Goal: Complete application form

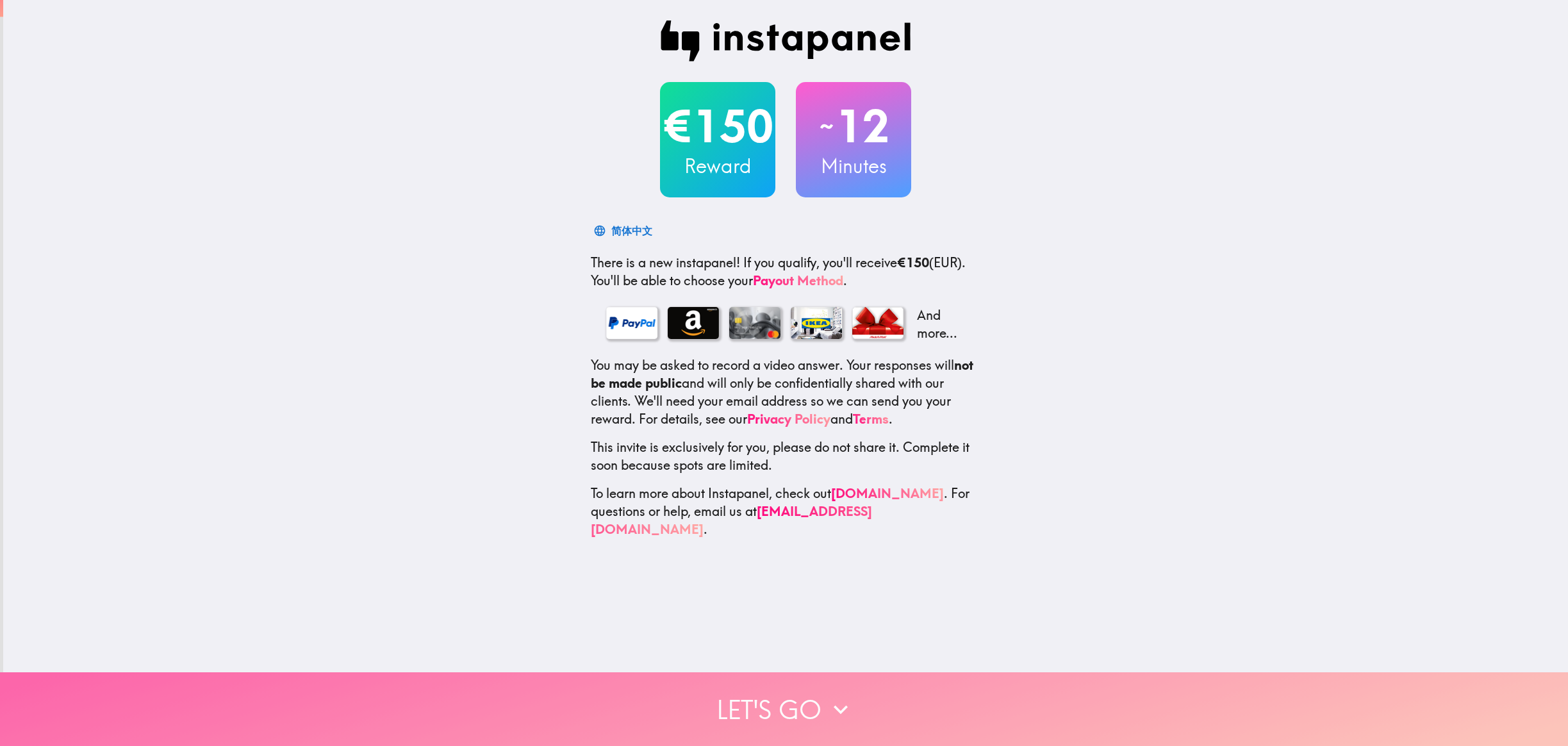
click at [796, 718] on button "Let's go" at bounding box center [784, 709] width 1568 height 74
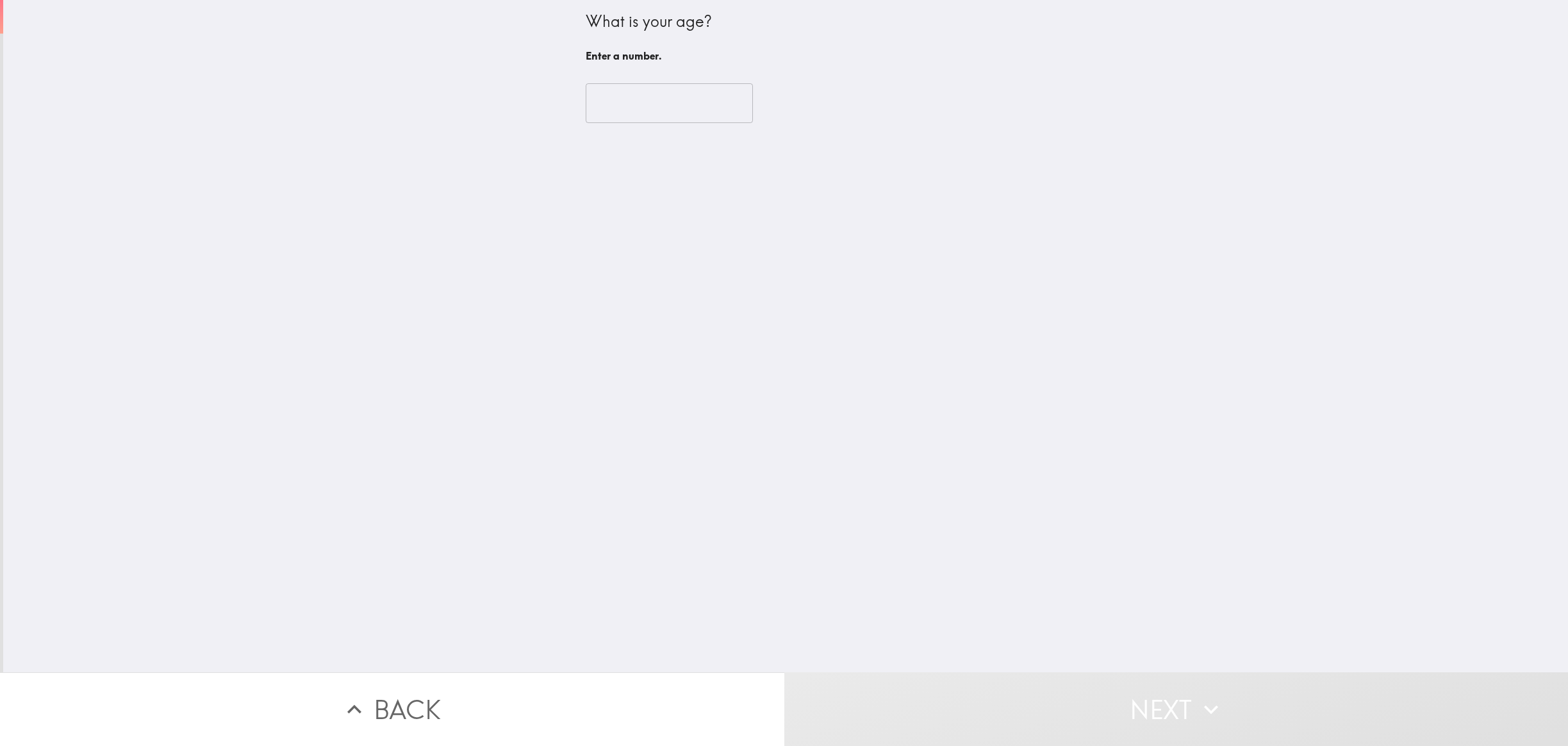
click at [664, 115] on input "number" at bounding box center [669, 103] width 167 height 40
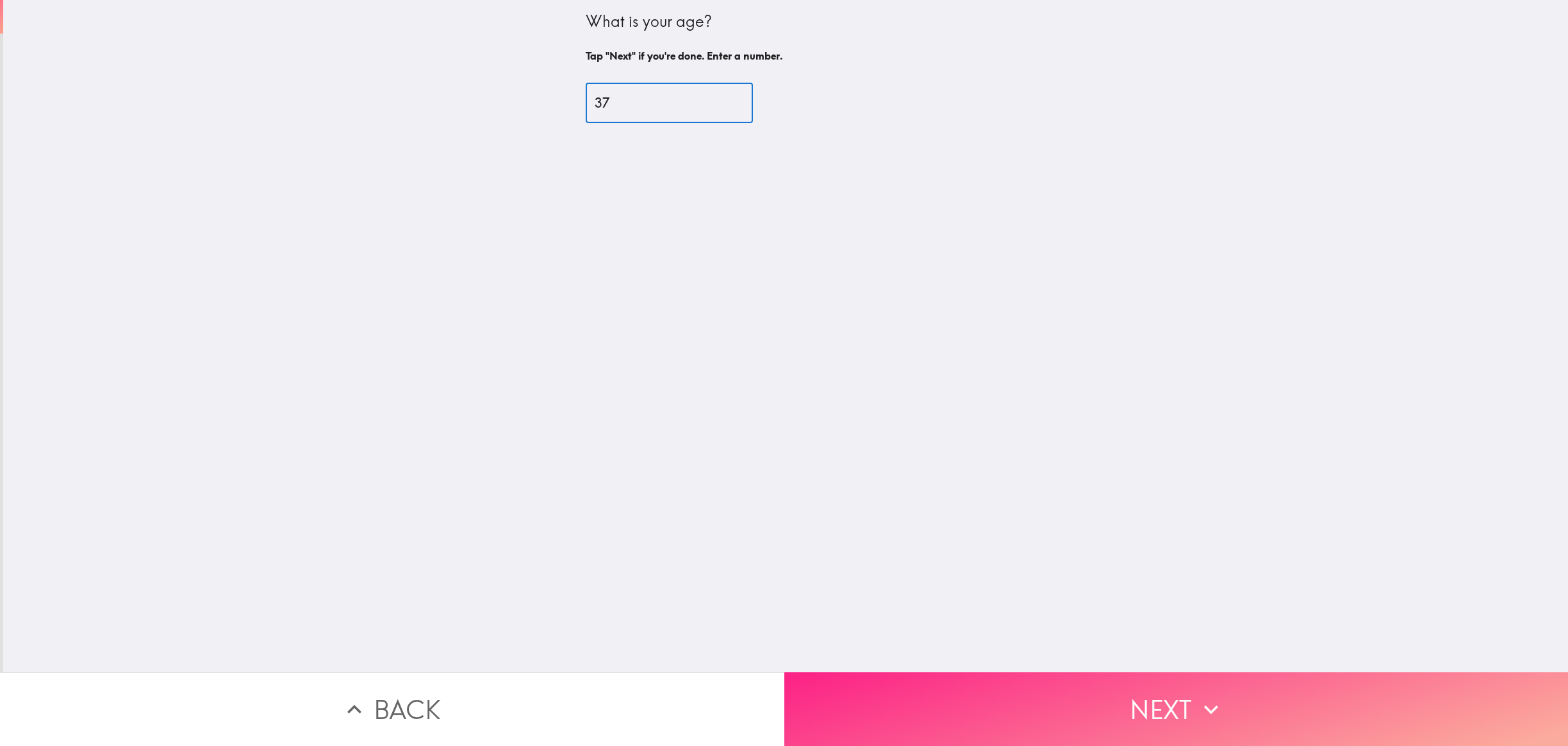
type input "37"
click at [1176, 714] on button "Next" at bounding box center [1177, 709] width 784 height 74
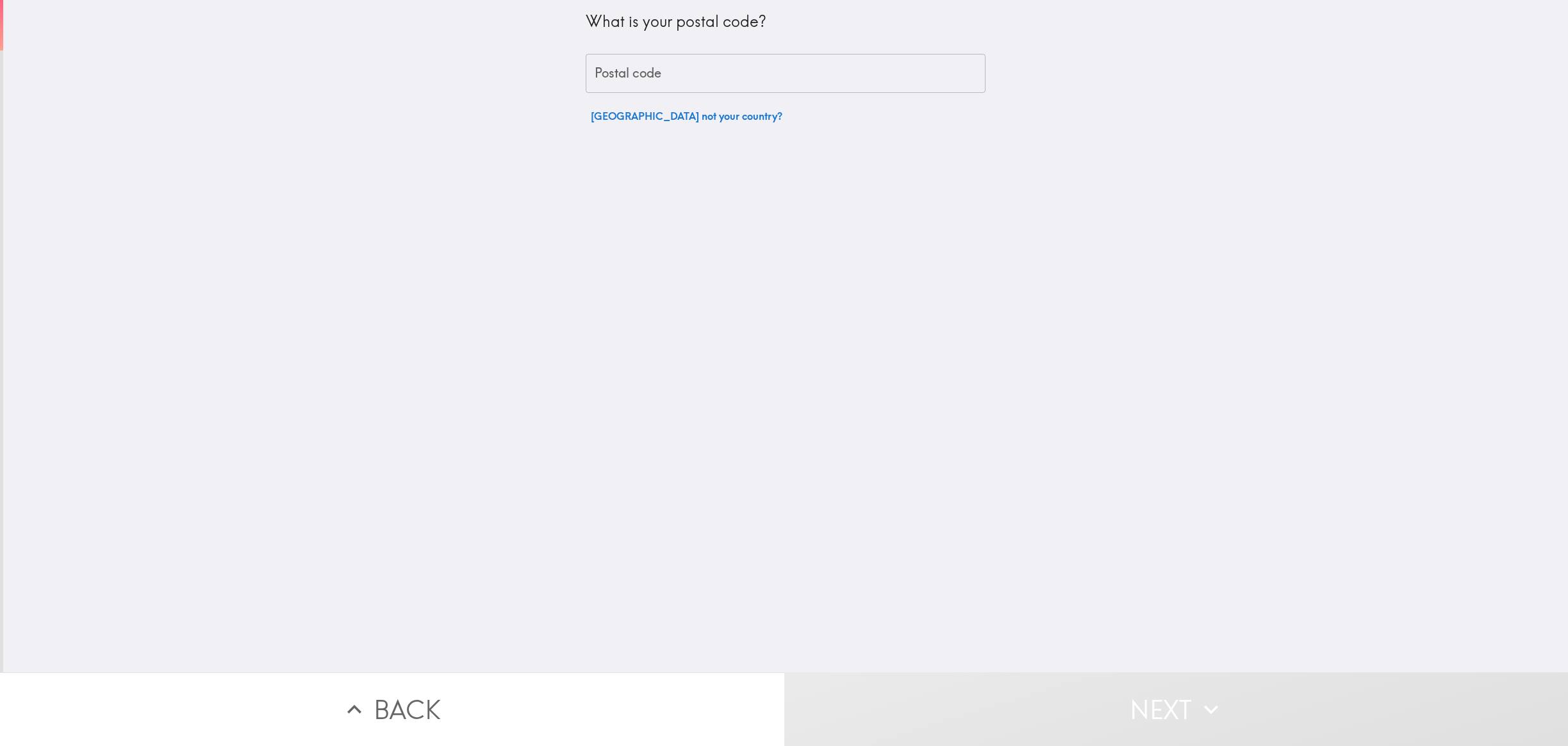
click at [695, 70] on input "Postal code" at bounding box center [785, 73] width 400 height 40
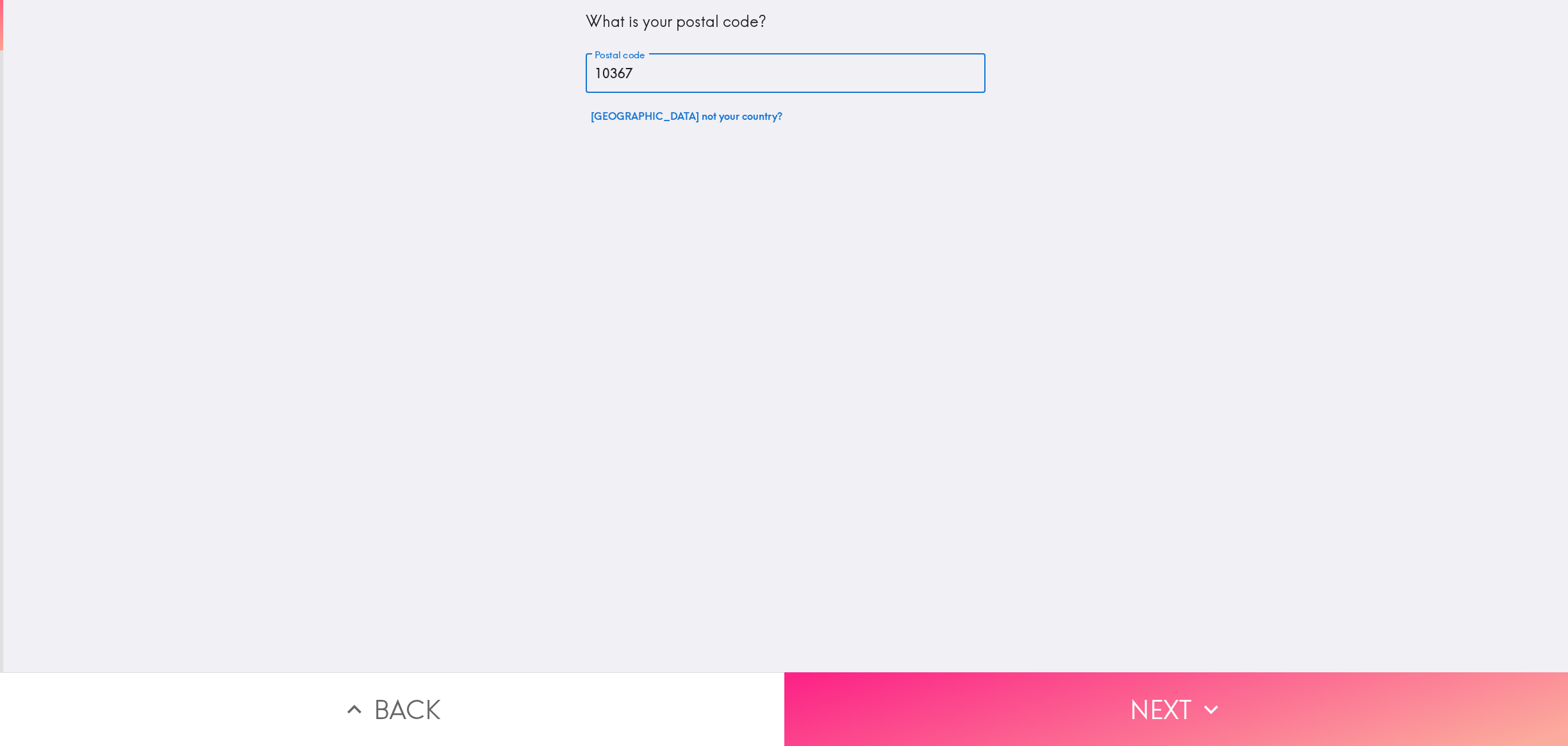
type input "10367"
click at [1041, 706] on button "Next" at bounding box center [1177, 709] width 784 height 74
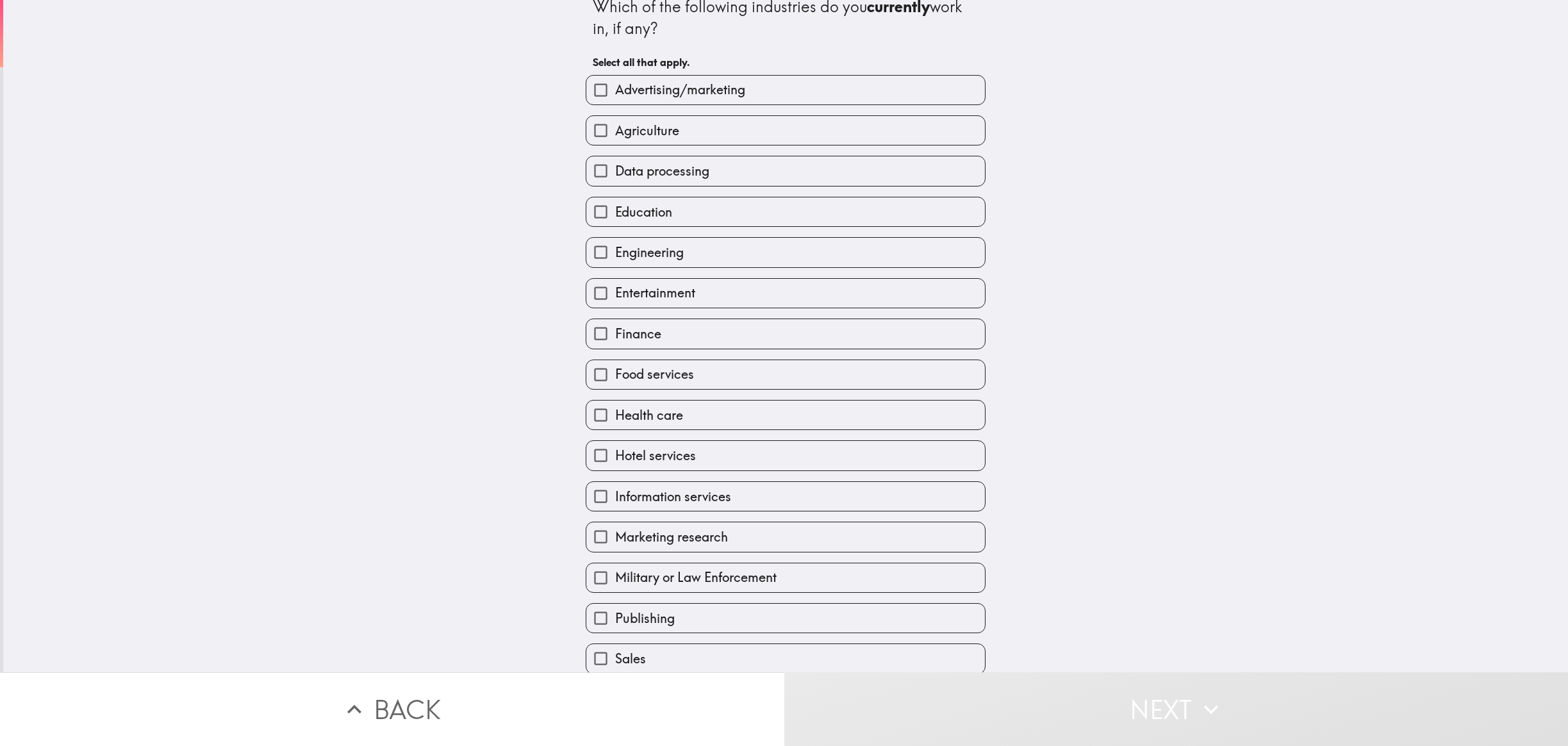
scroll to position [16, 0]
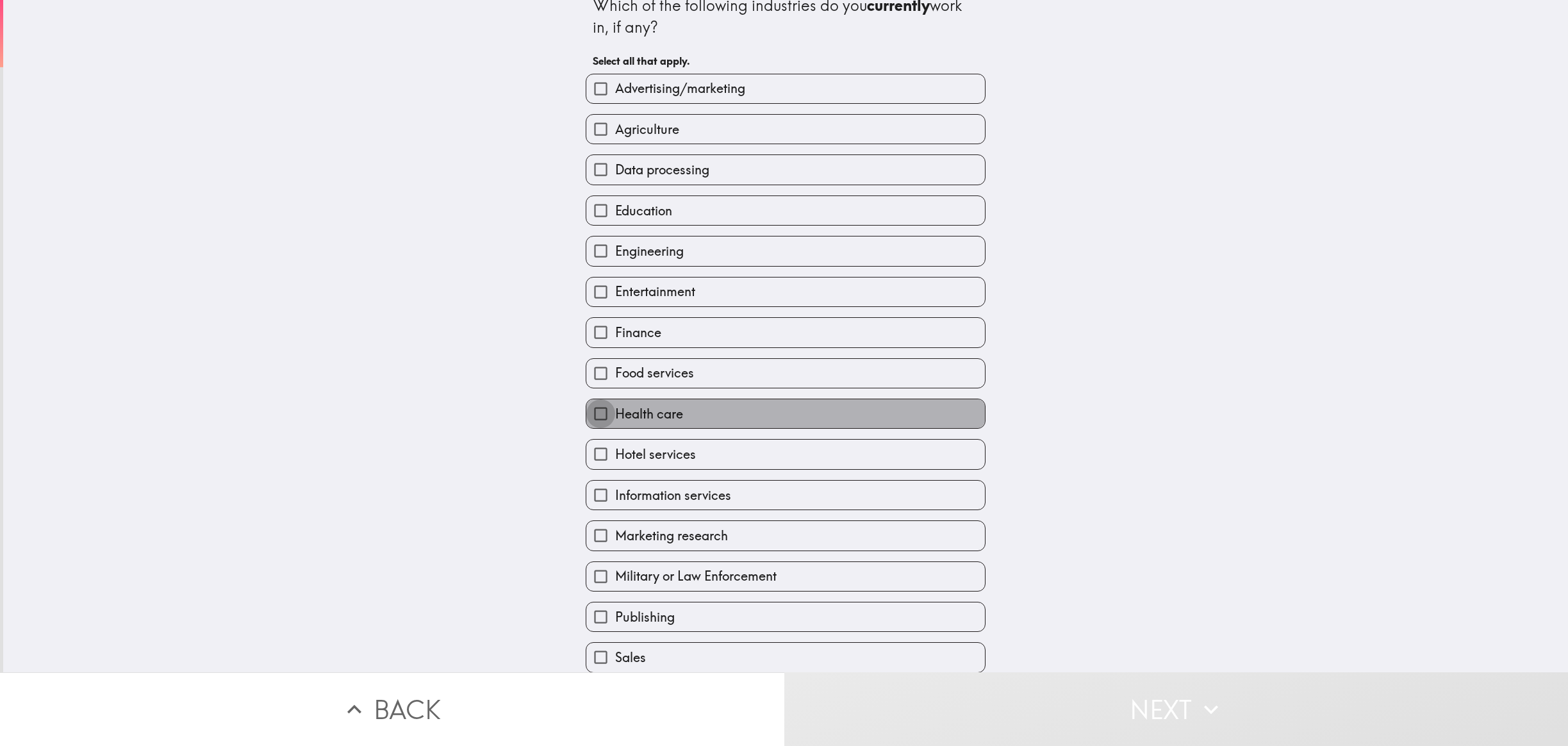
click at [595, 412] on input "Health care" at bounding box center [601, 413] width 29 height 29
checkbox input "true"
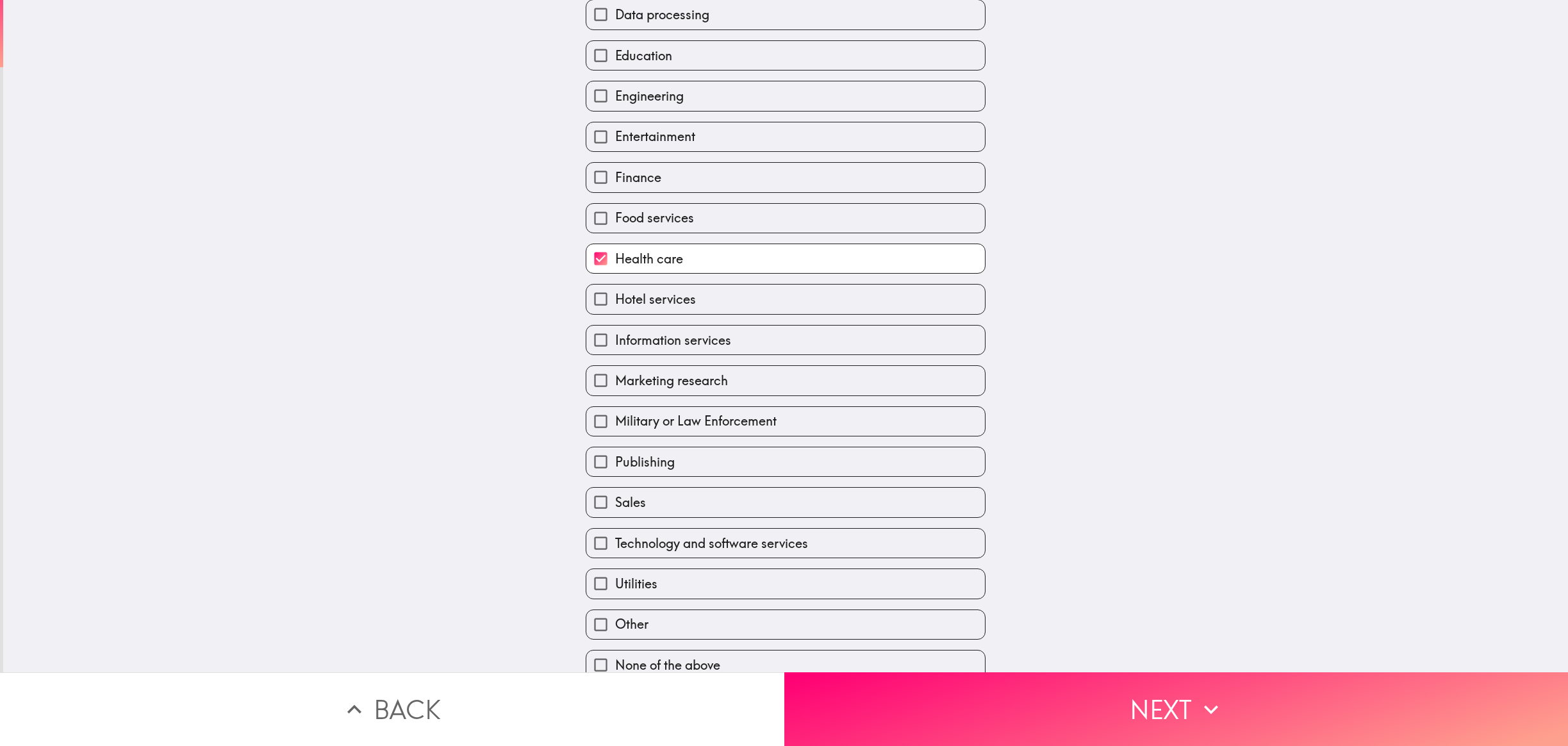
scroll to position [179, 0]
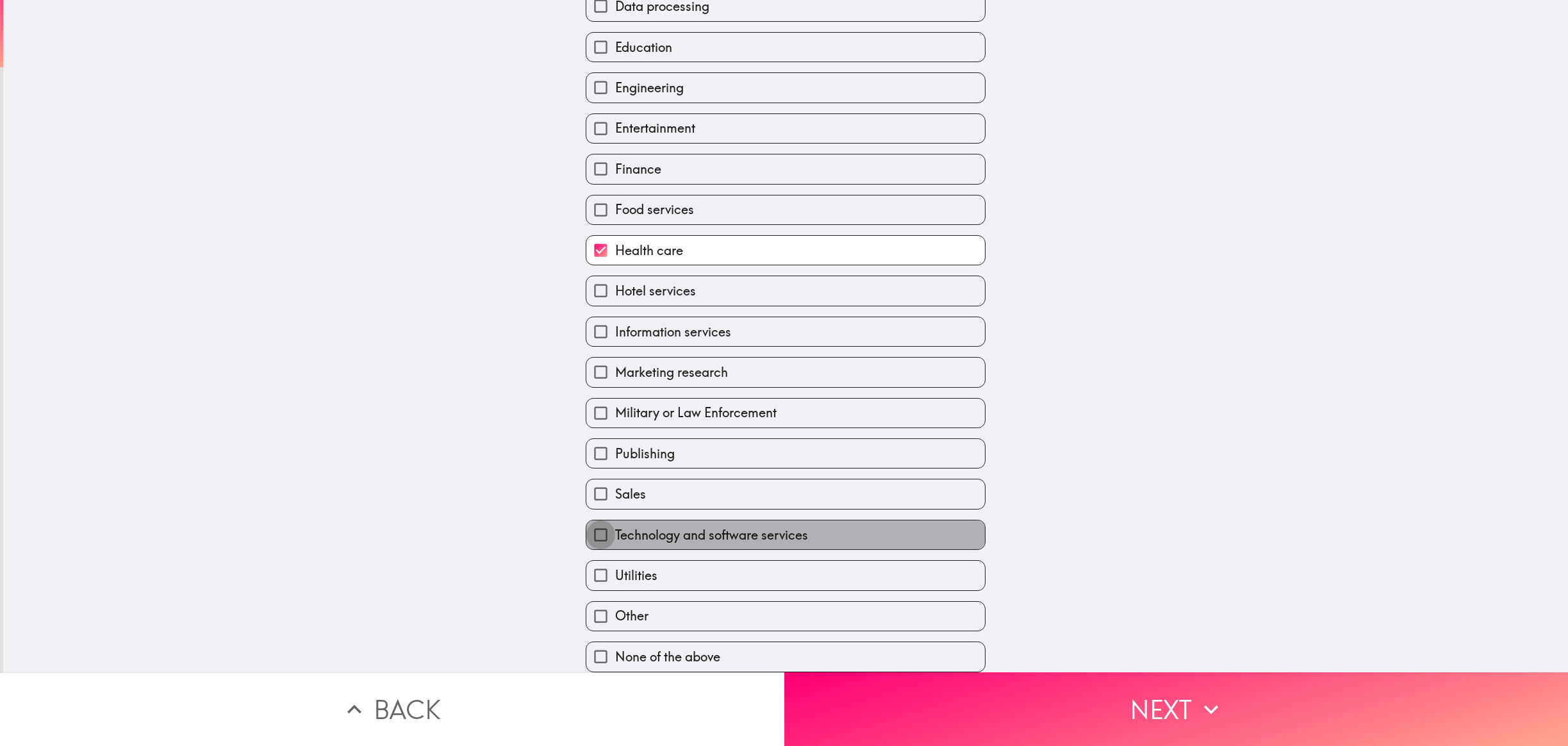
click at [601, 535] on input "Technology and software services" at bounding box center [601, 535] width 29 height 29
checkbox input "true"
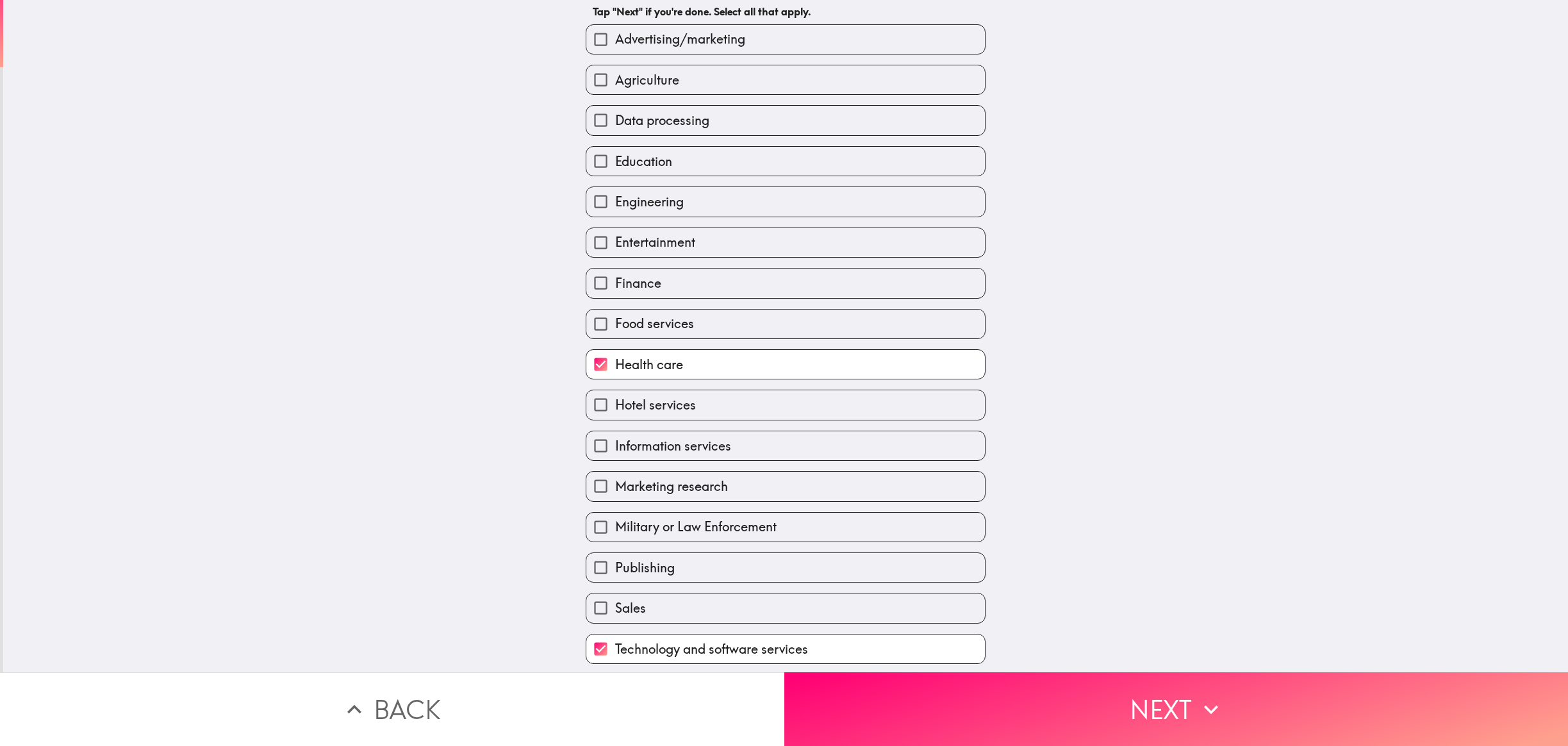
scroll to position [0, 0]
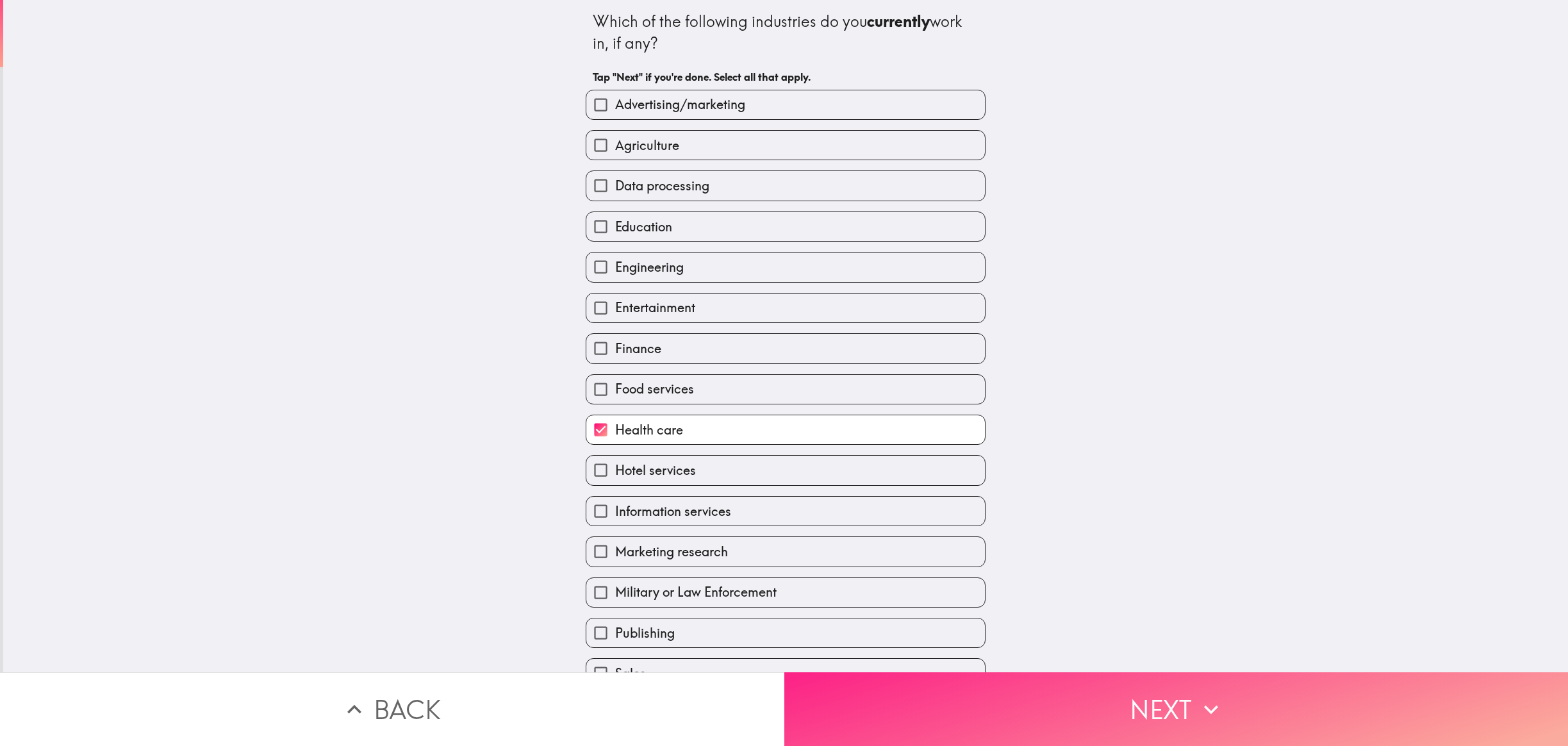
click at [1162, 703] on button "Next" at bounding box center [1177, 709] width 784 height 74
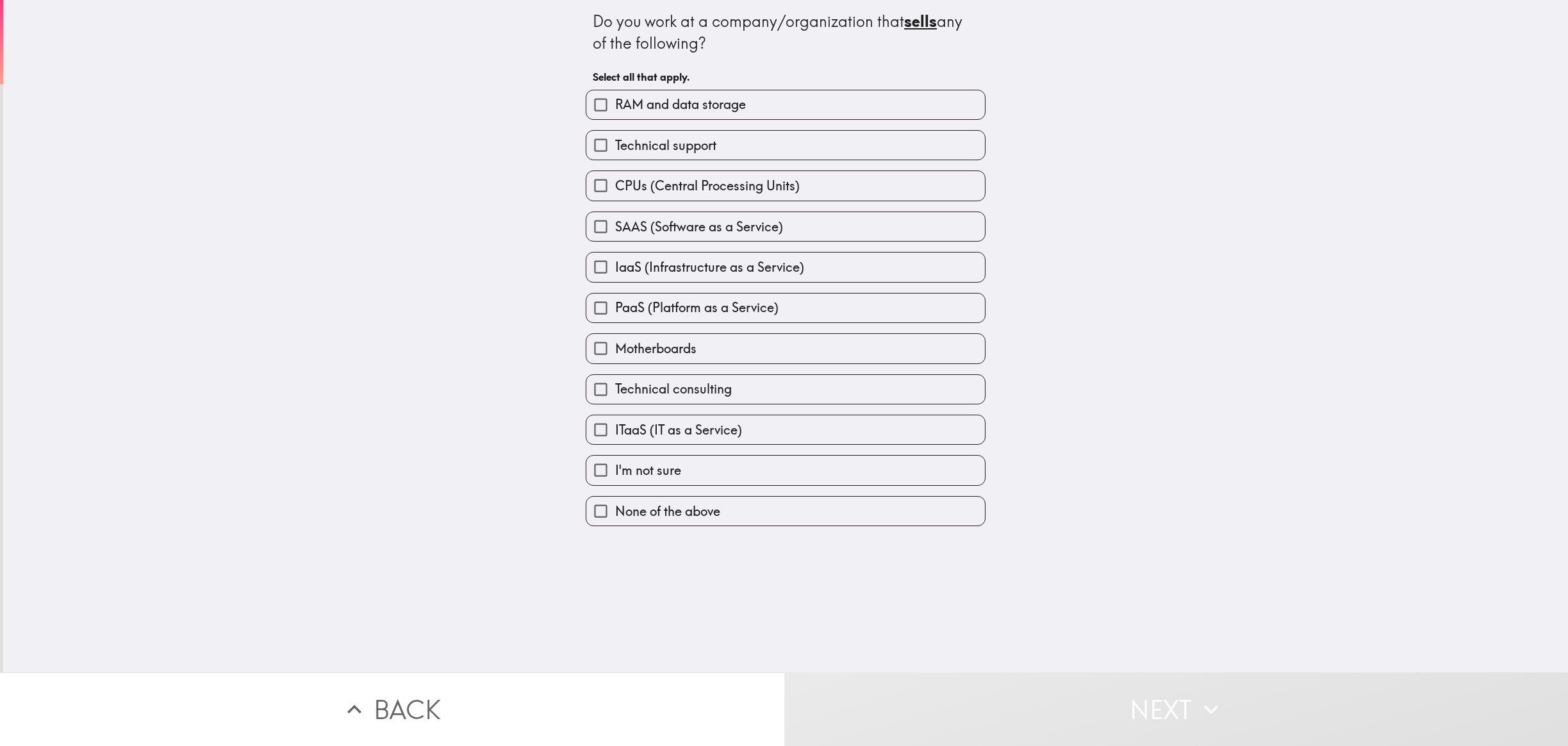
click at [598, 229] on input "SAAS (Software as a Service)" at bounding box center [601, 226] width 29 height 29
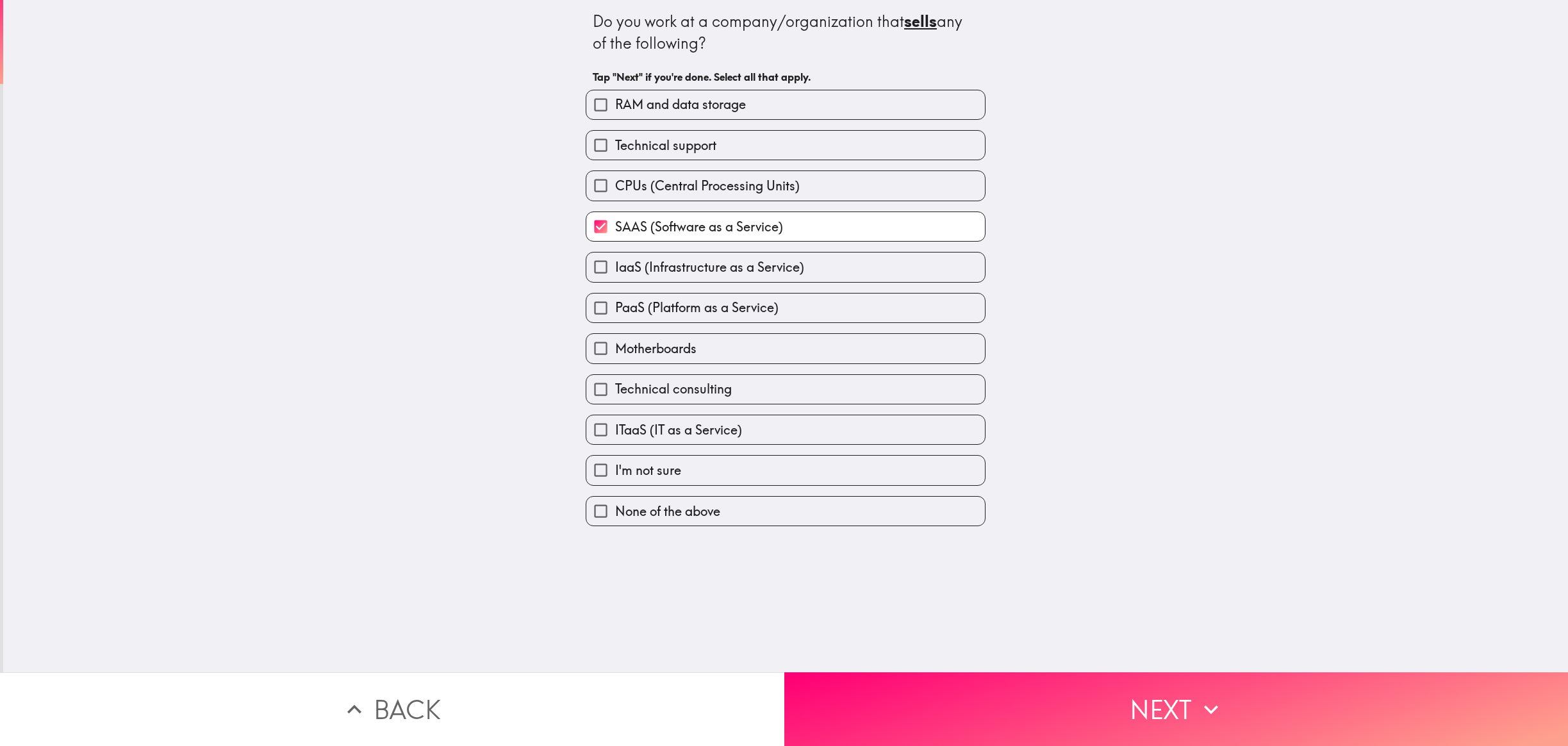
click at [595, 225] on input "SAAS (Software as a Service)" at bounding box center [601, 226] width 29 height 29
checkbox input "false"
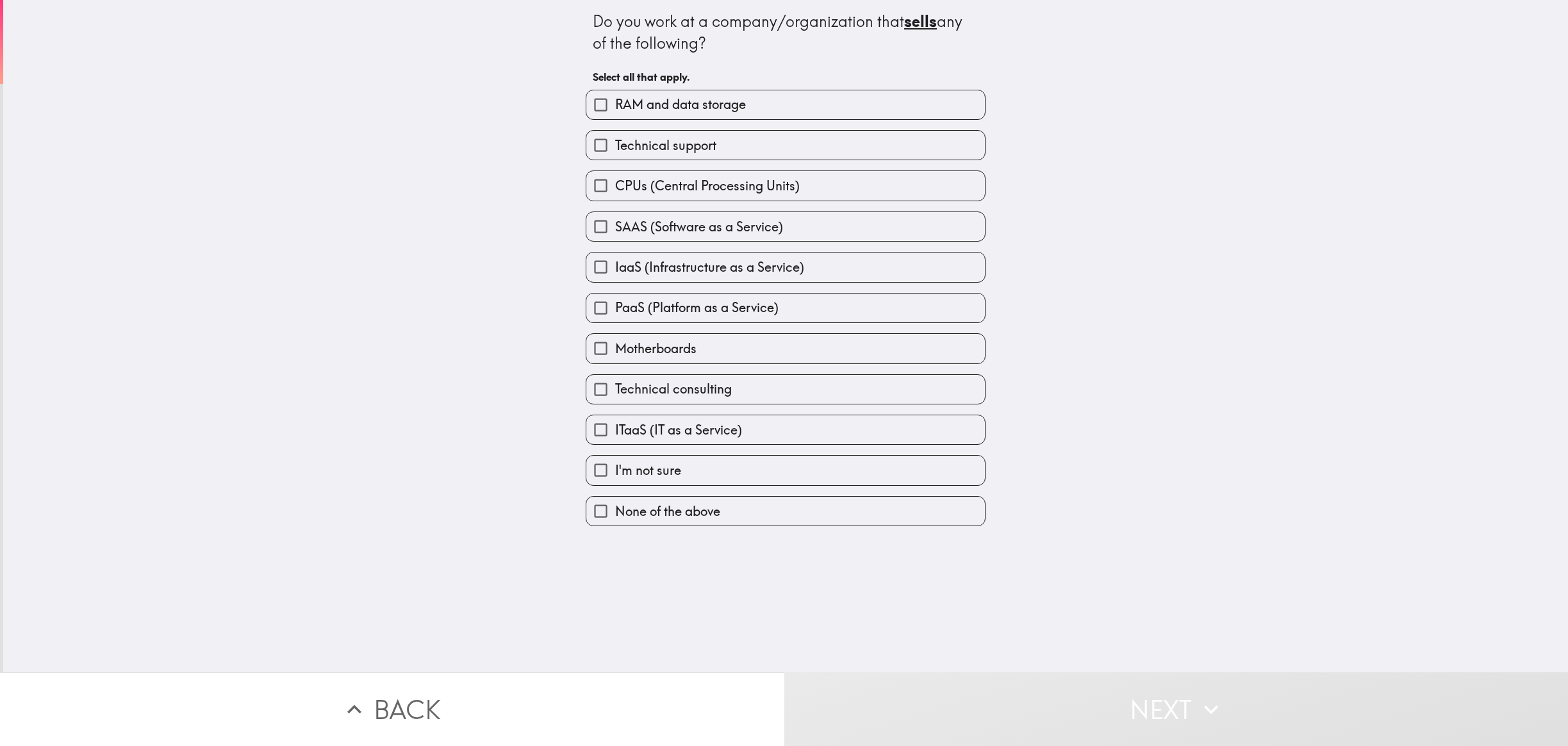
click at [599, 268] on input "IaaS (Infrastructure as a Service)" at bounding box center [601, 267] width 29 height 29
checkbox input "true"
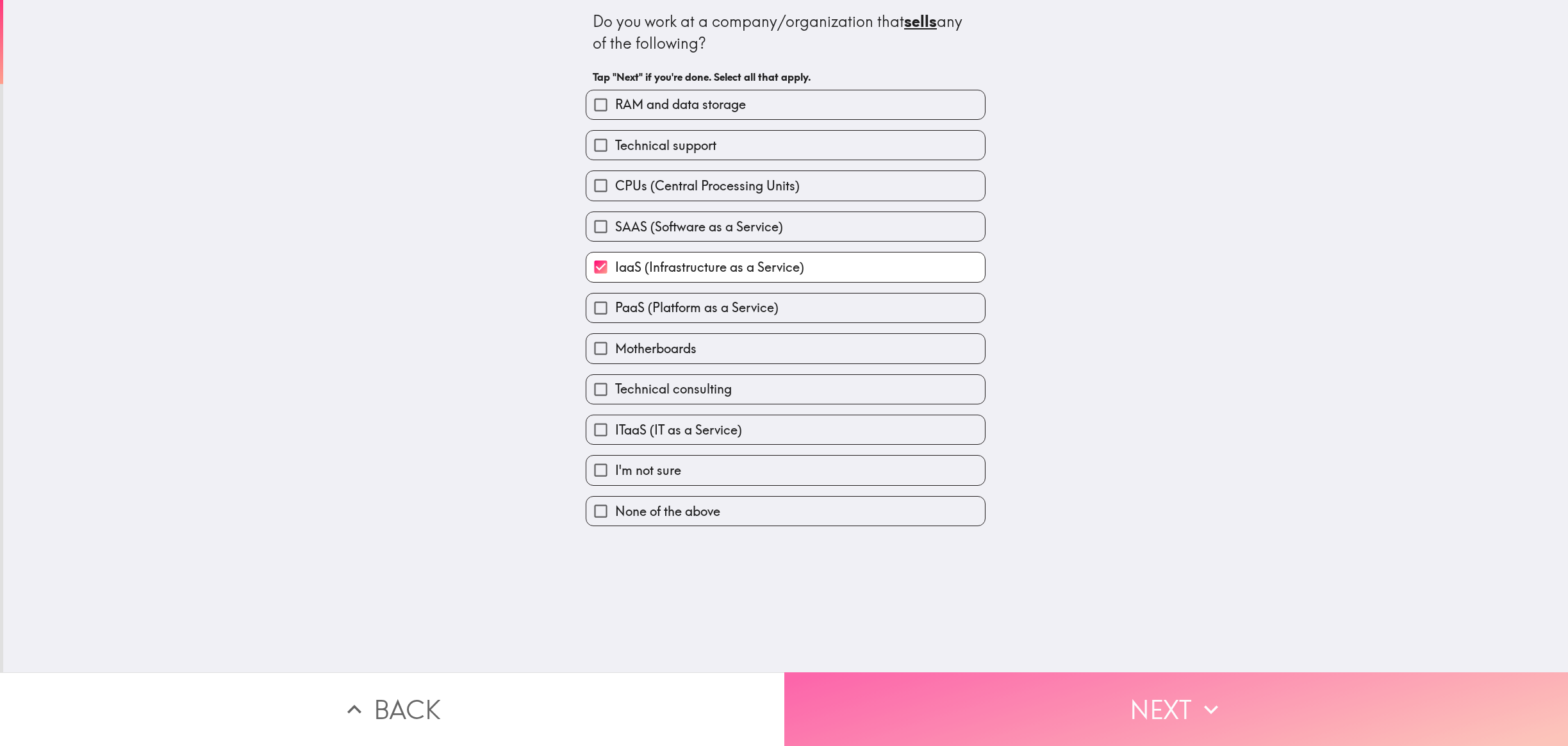
click at [1086, 701] on button "Next" at bounding box center [1177, 709] width 784 height 74
